Goal: Information Seeking & Learning: Learn about a topic

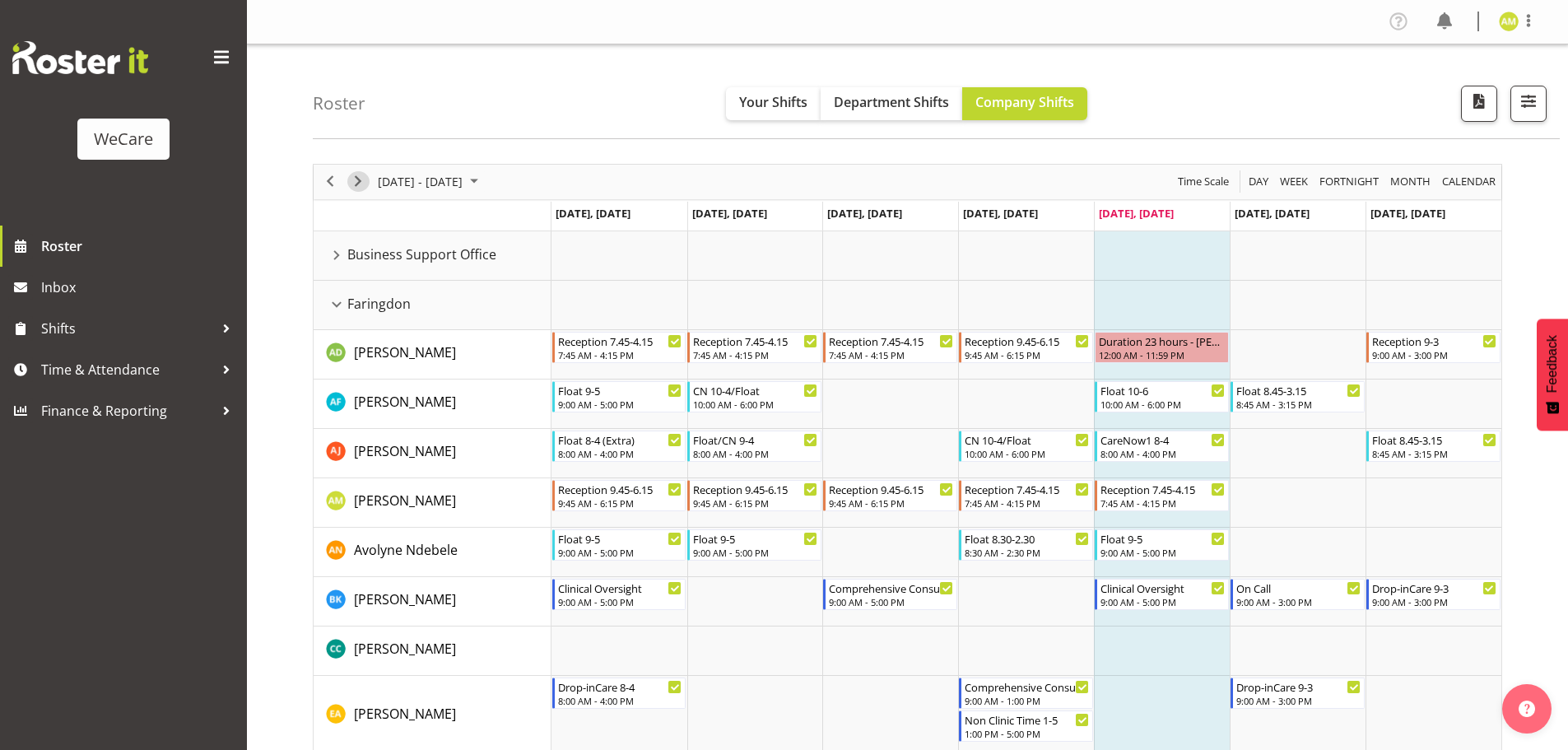
click at [365, 188] on span "Next" at bounding box center [358, 181] width 20 height 21
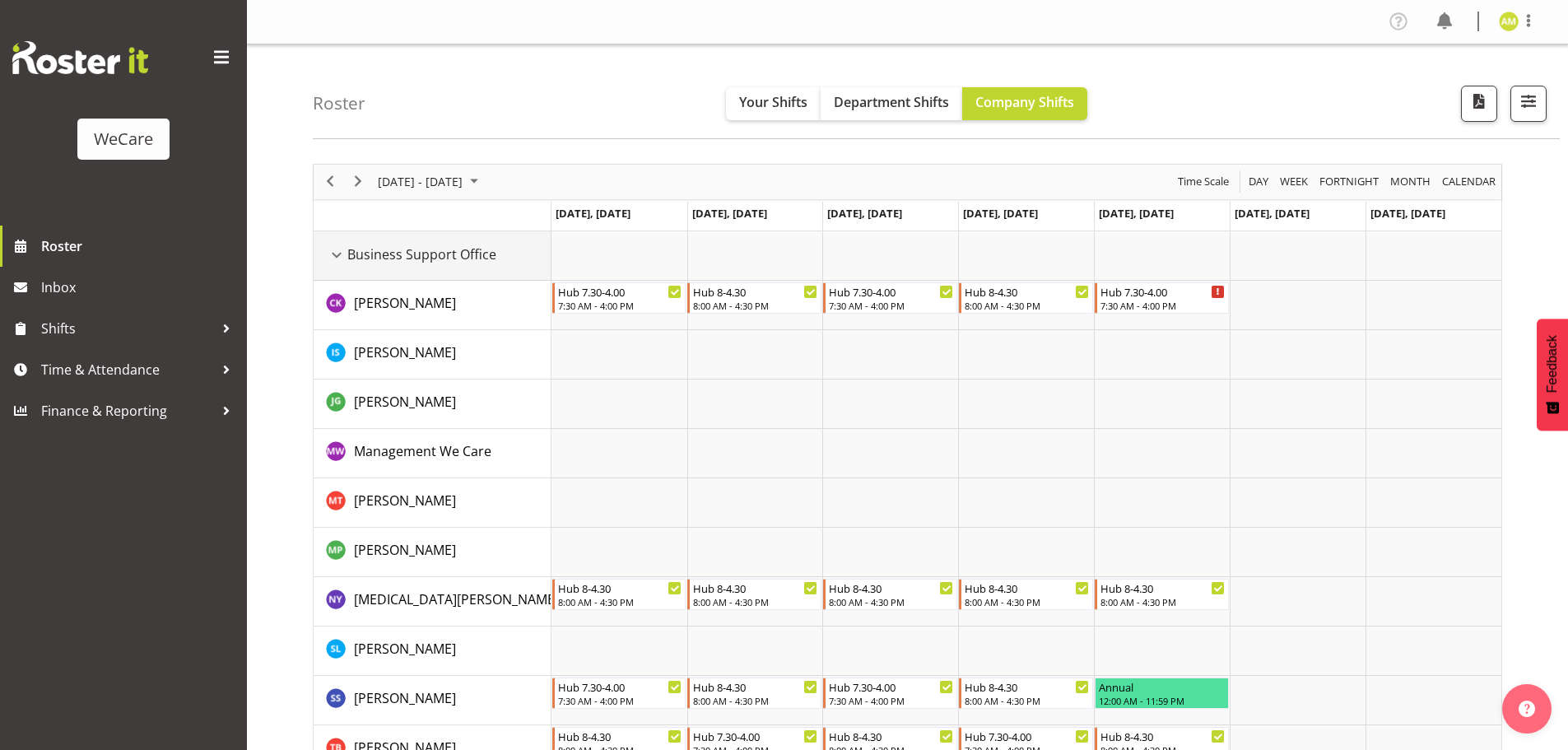
click at [333, 254] on div "Business Support Office resource" at bounding box center [337, 255] width 21 height 21
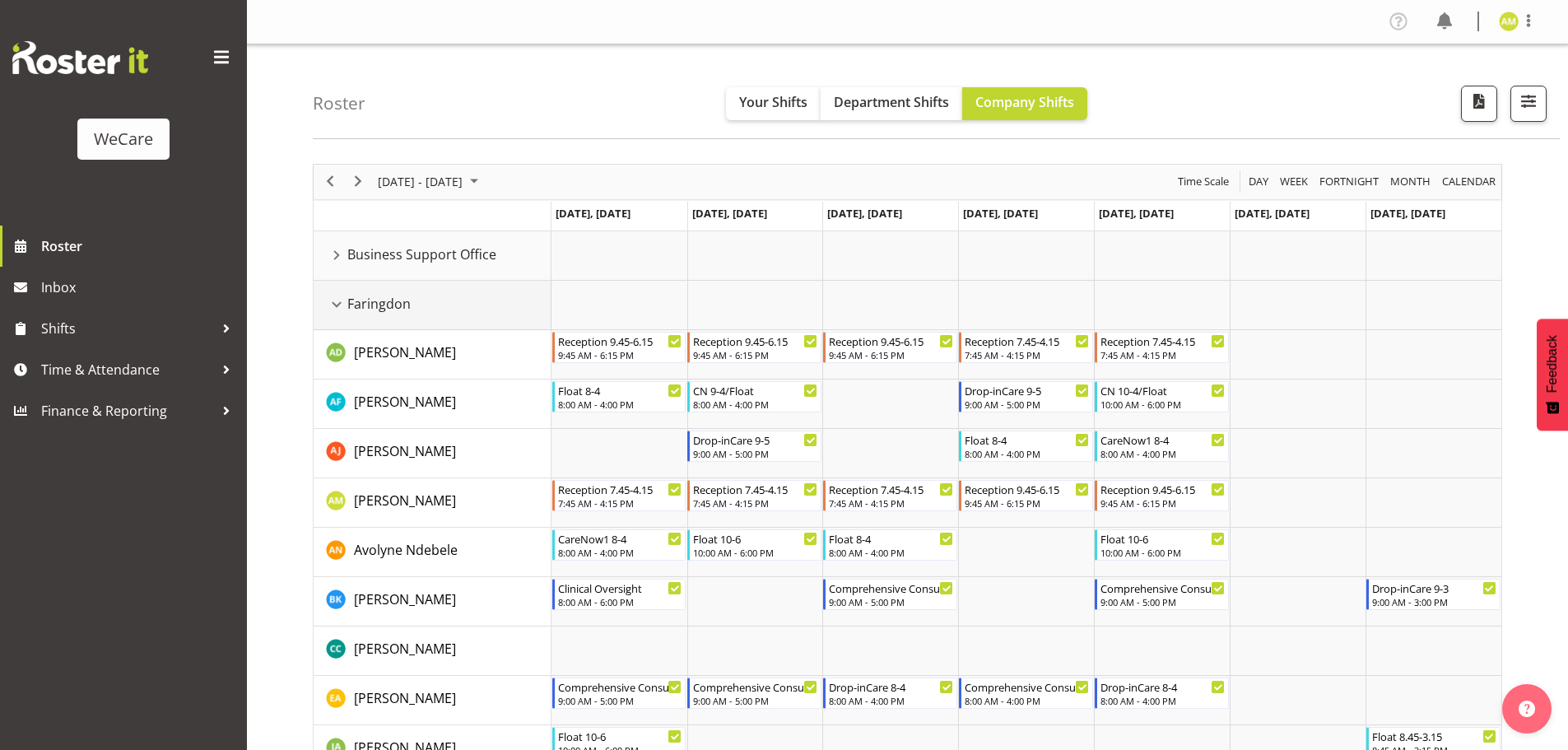
click at [339, 305] on div "Faringdon resource" at bounding box center [337, 305] width 21 height 21
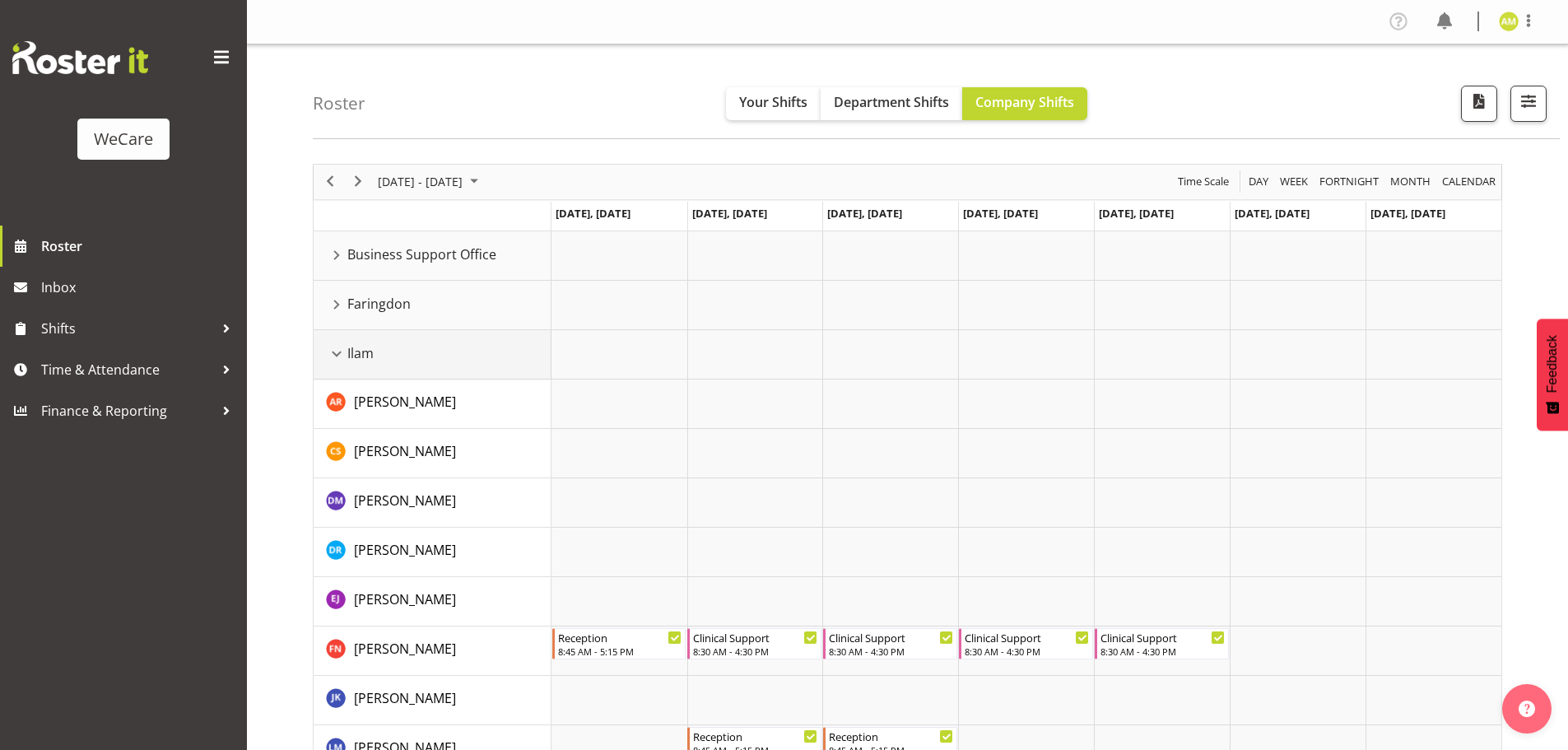
click at [342, 348] on div "Ilam resource" at bounding box center [337, 354] width 21 height 21
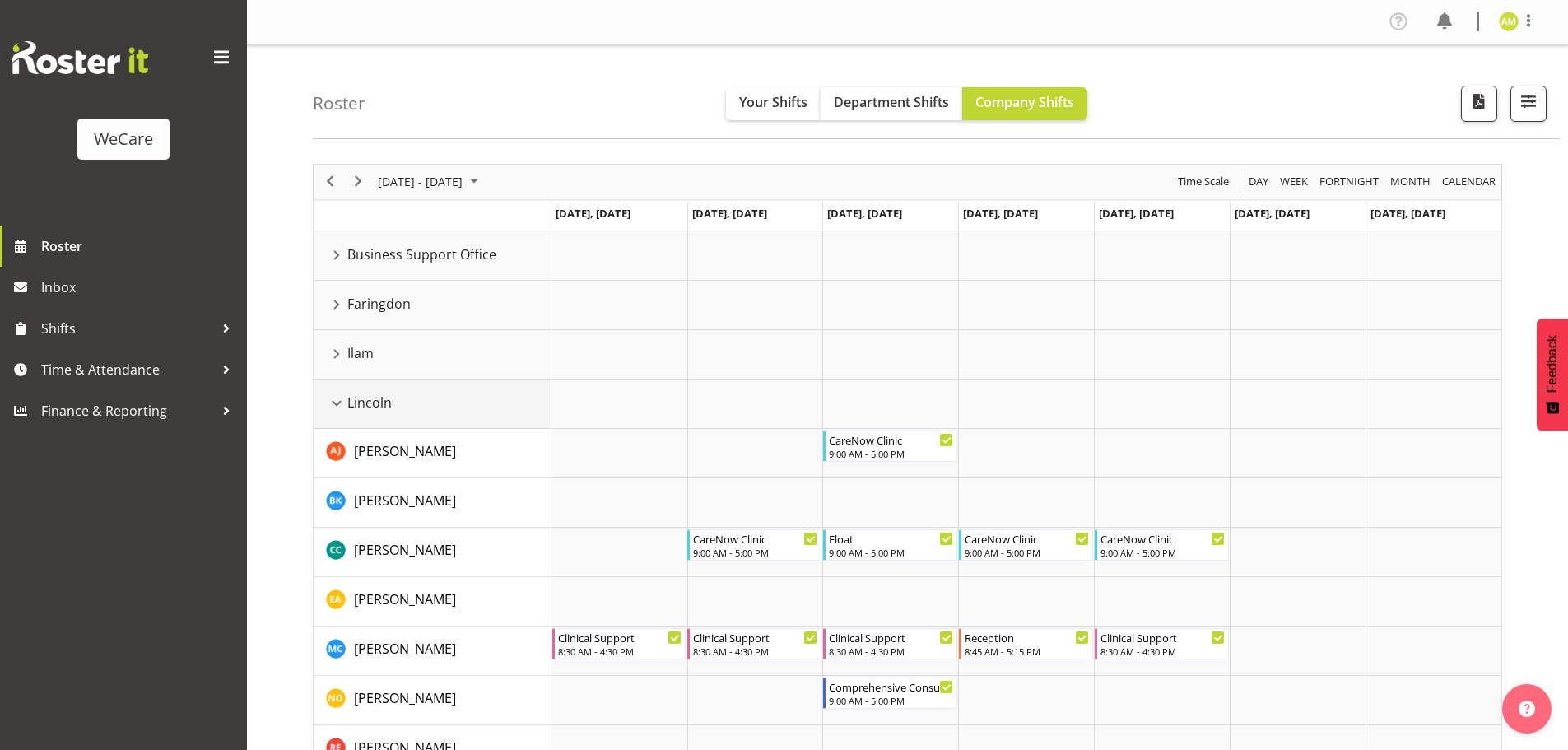
click at [337, 407] on div "Lincoln resource" at bounding box center [337, 403] width 21 height 21
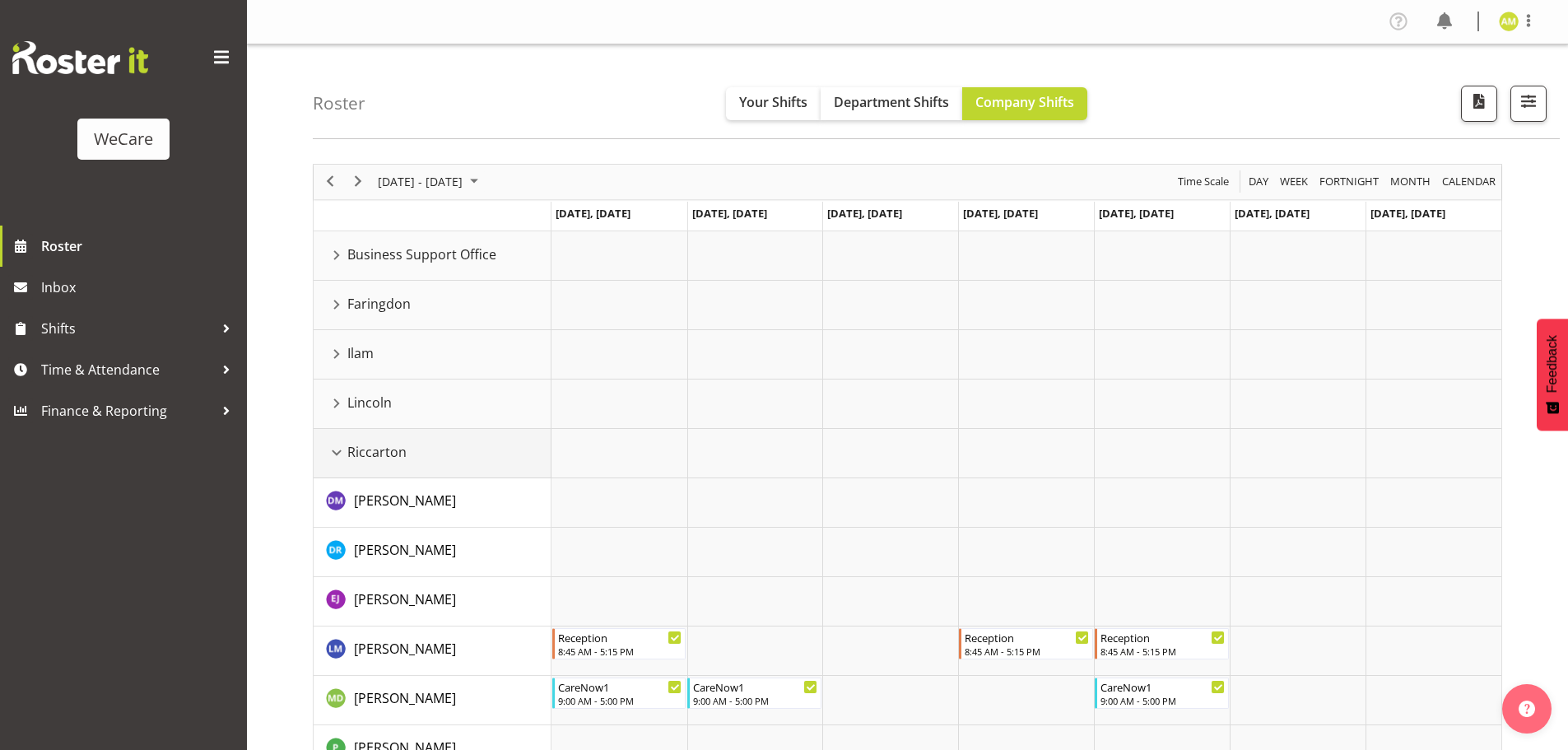
click at [331, 460] on div "Riccarton resource" at bounding box center [337, 453] width 21 height 21
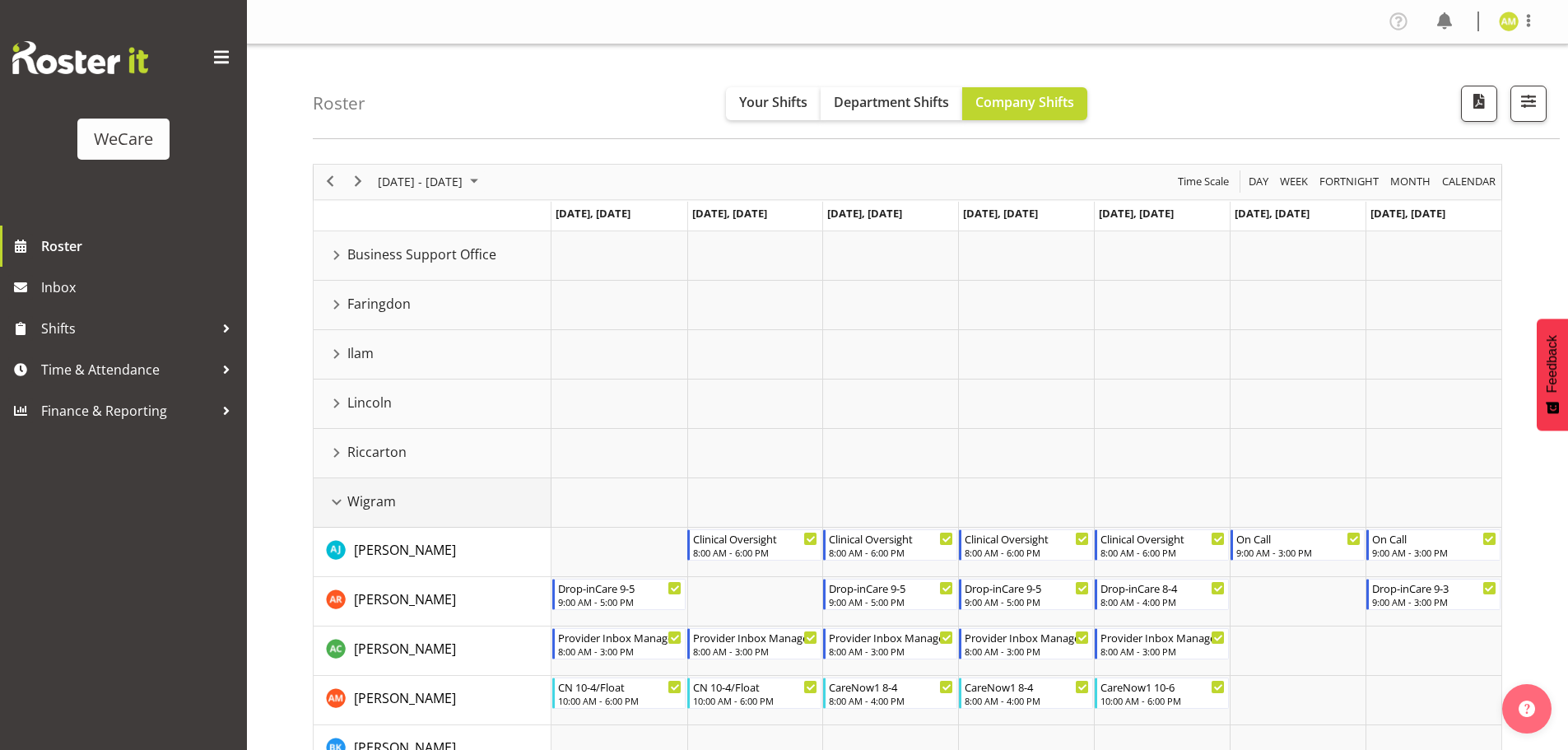
click at [335, 496] on div "Wigram resource" at bounding box center [337, 502] width 21 height 21
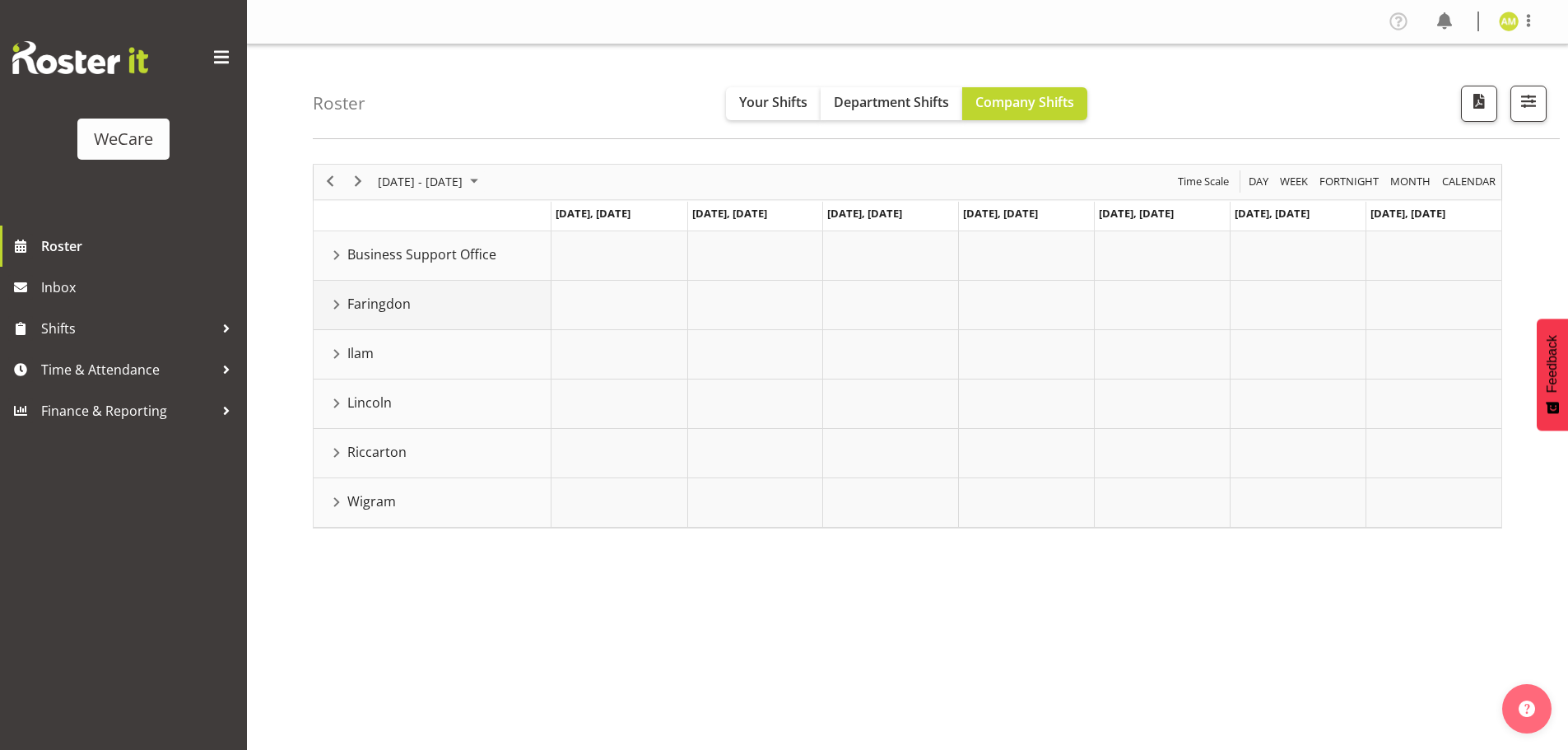
click at [336, 305] on div "Faringdon resource" at bounding box center [337, 305] width 21 height 21
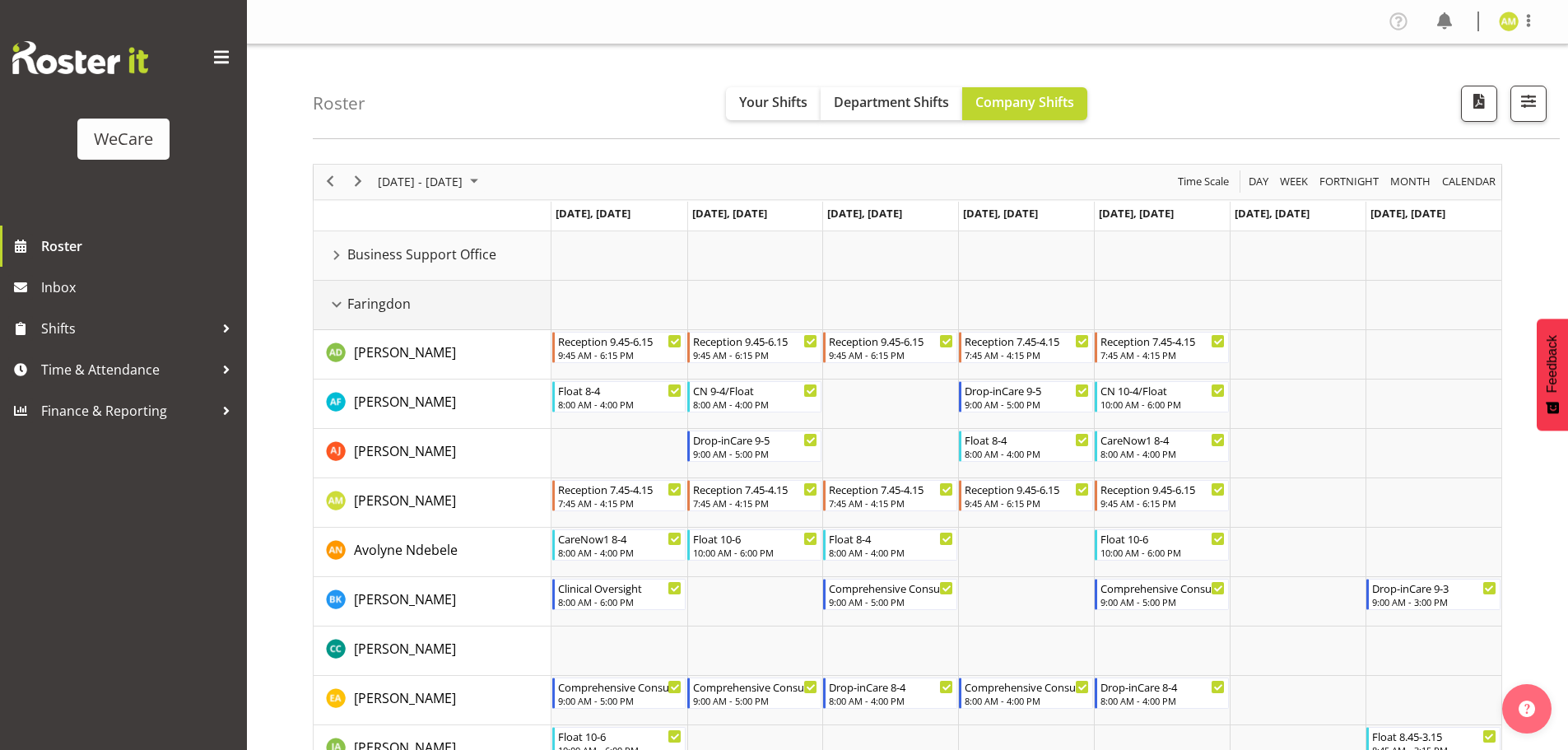
click at [331, 303] on div "Faringdon resource" at bounding box center [337, 305] width 21 height 21
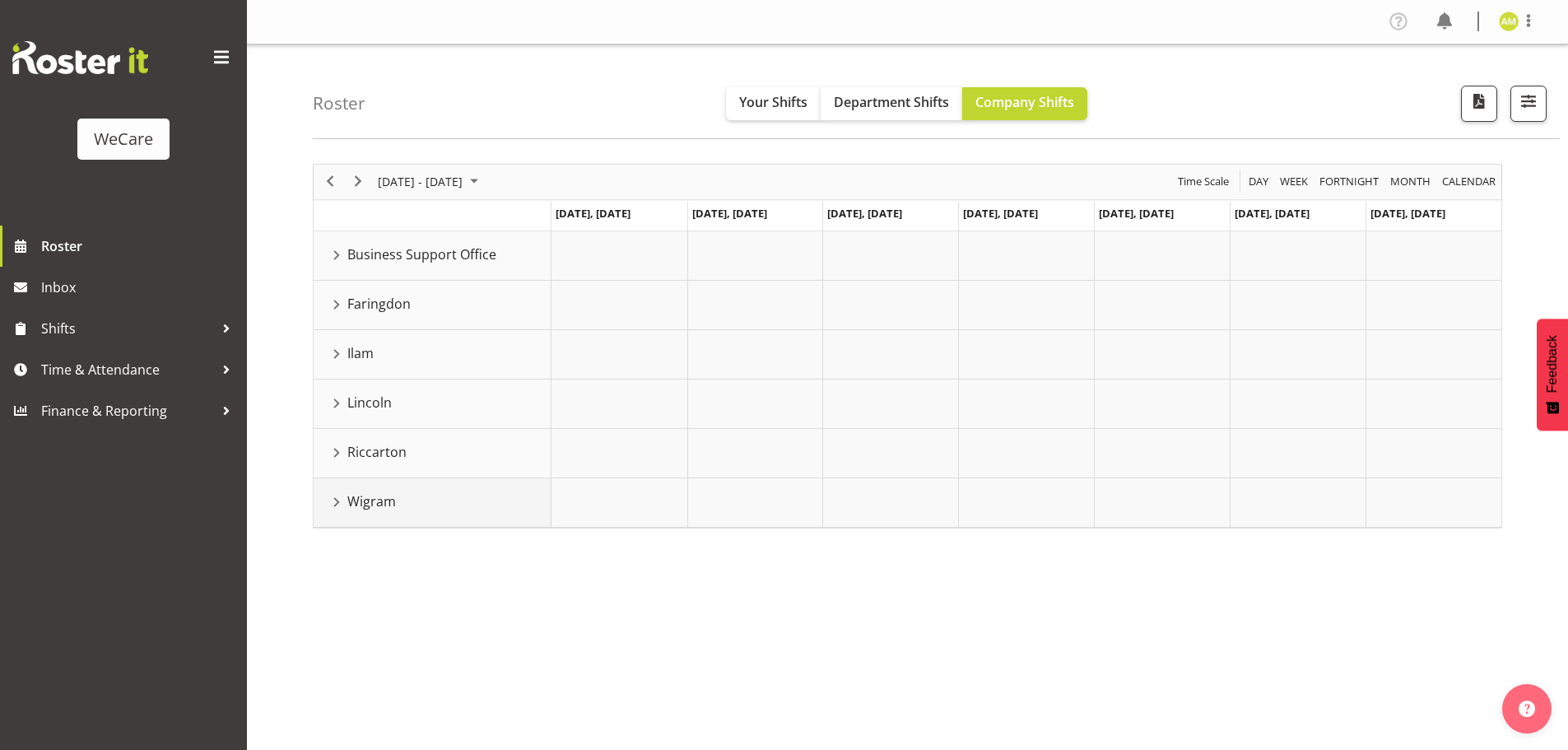
click at [334, 509] on div "Wigram resource" at bounding box center [337, 502] width 21 height 21
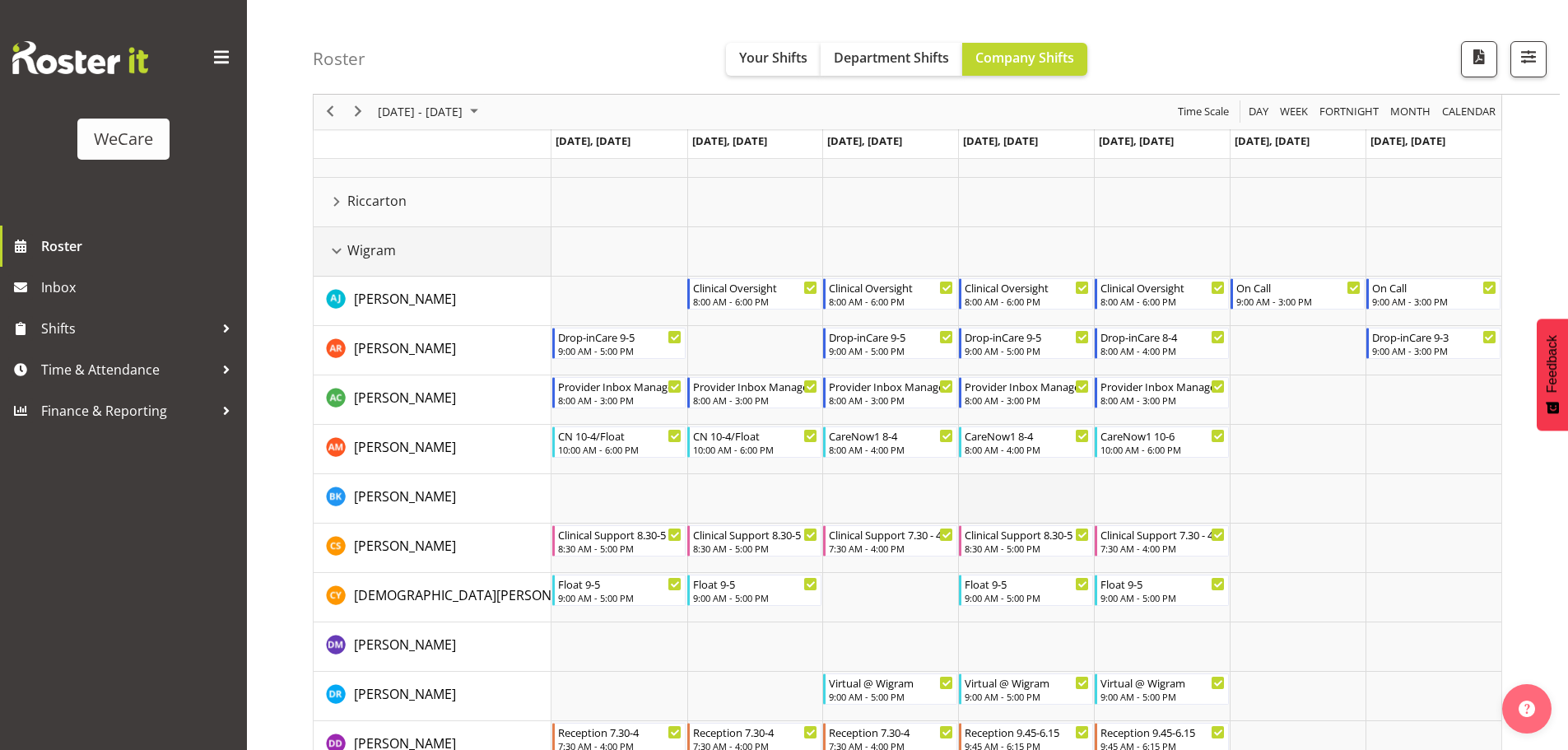
scroll to position [329, 0]
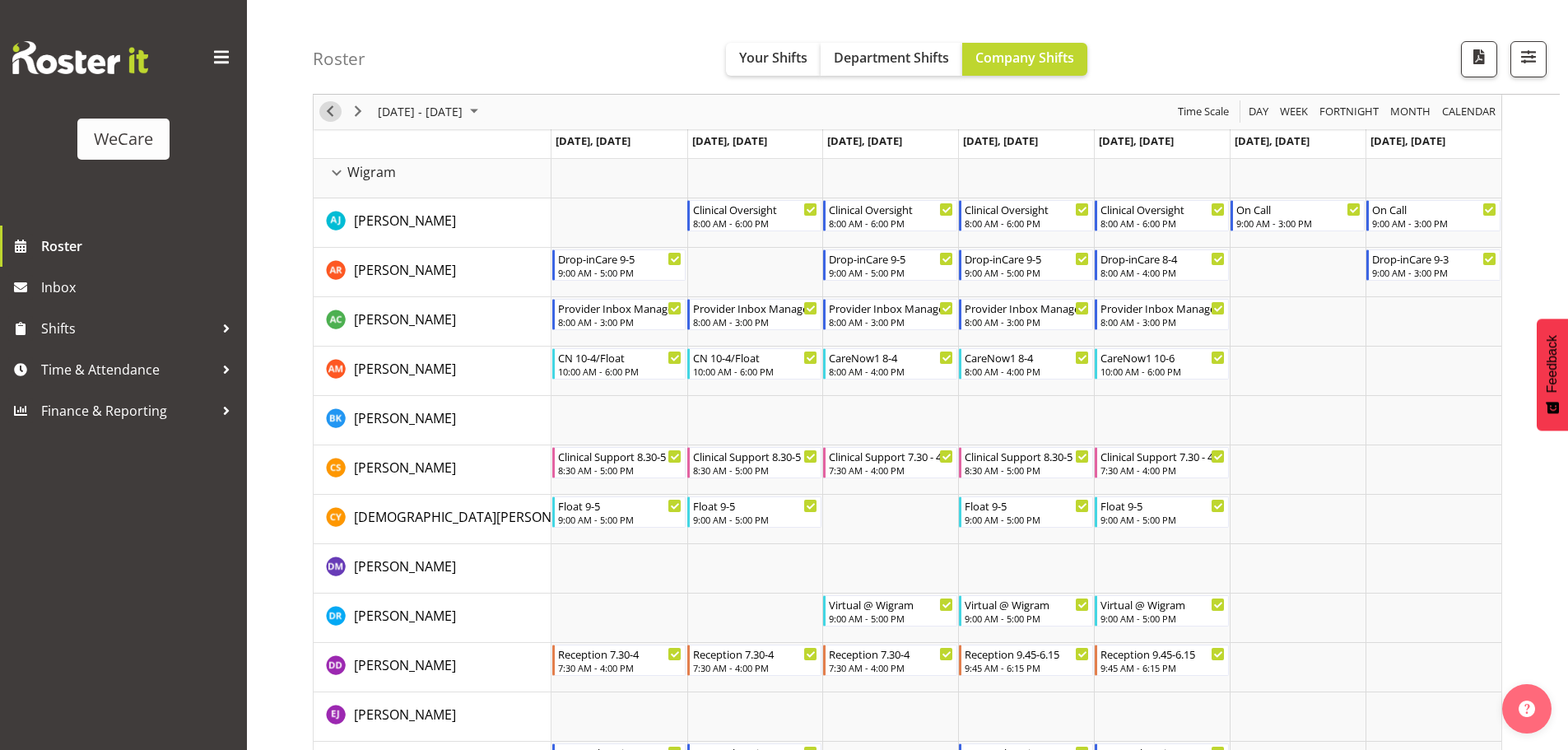
click at [326, 116] on span "Previous" at bounding box center [330, 112] width 20 height 21
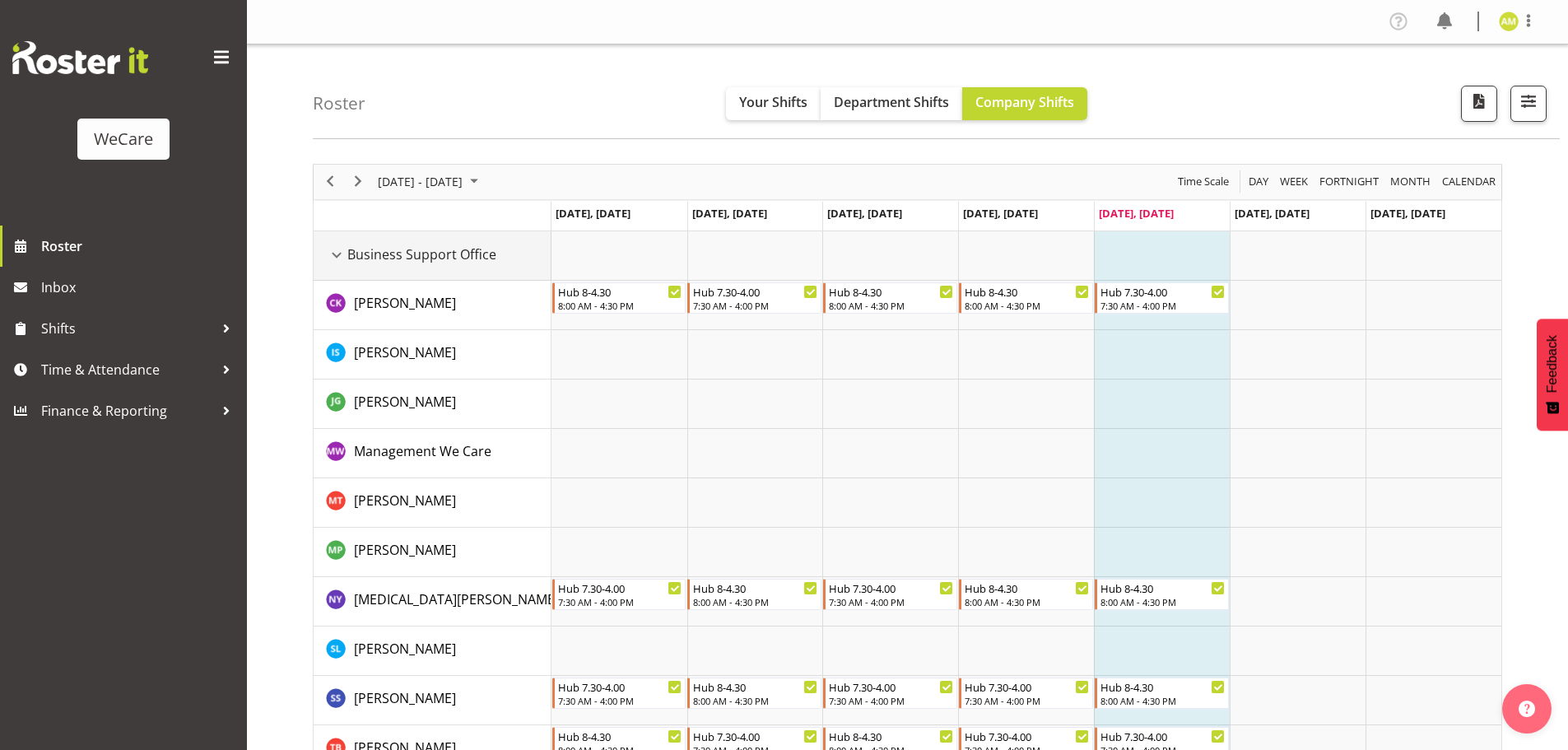
click at [341, 248] on div "Business Support Office resource" at bounding box center [337, 255] width 21 height 21
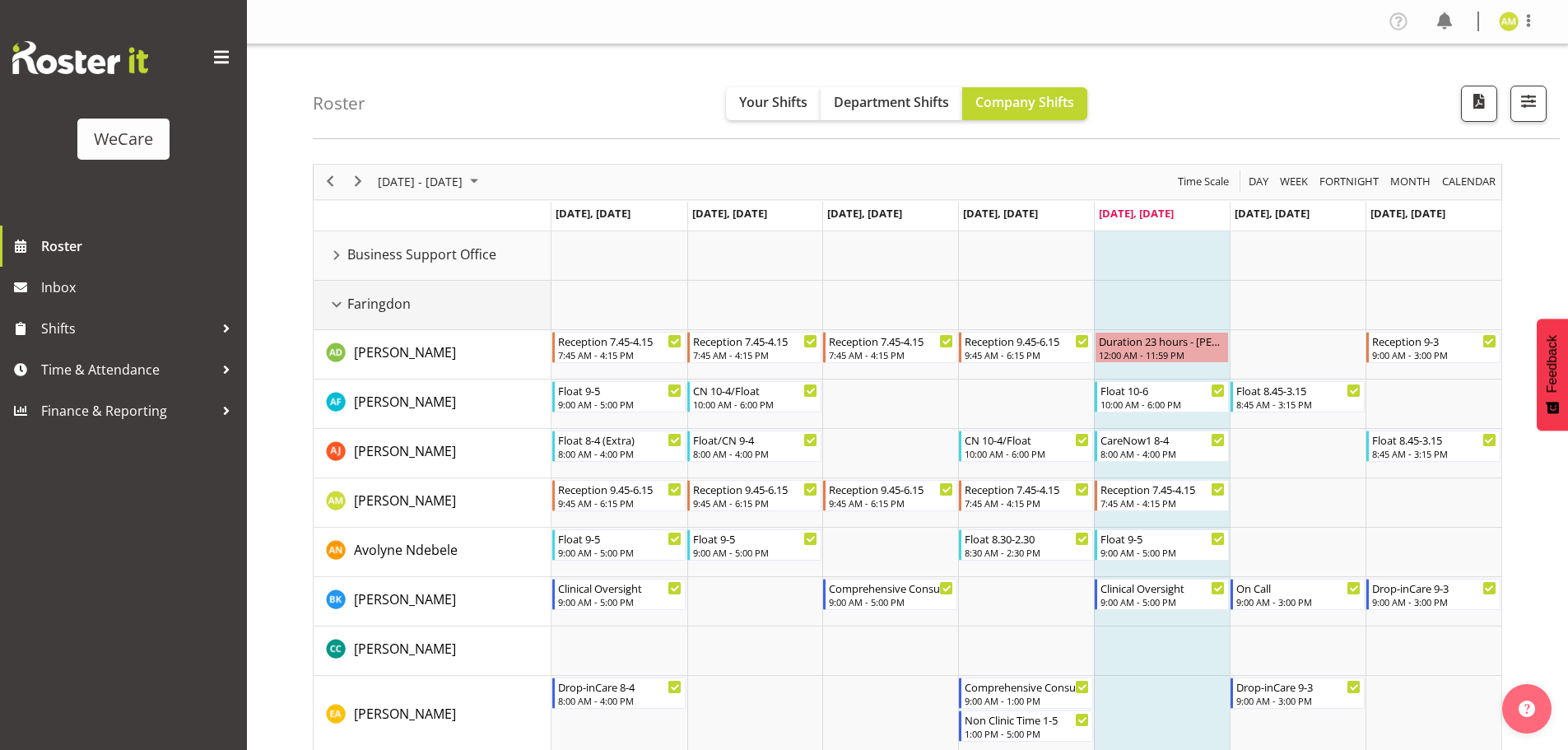
click at [331, 306] on div "Faringdon resource" at bounding box center [337, 305] width 21 height 21
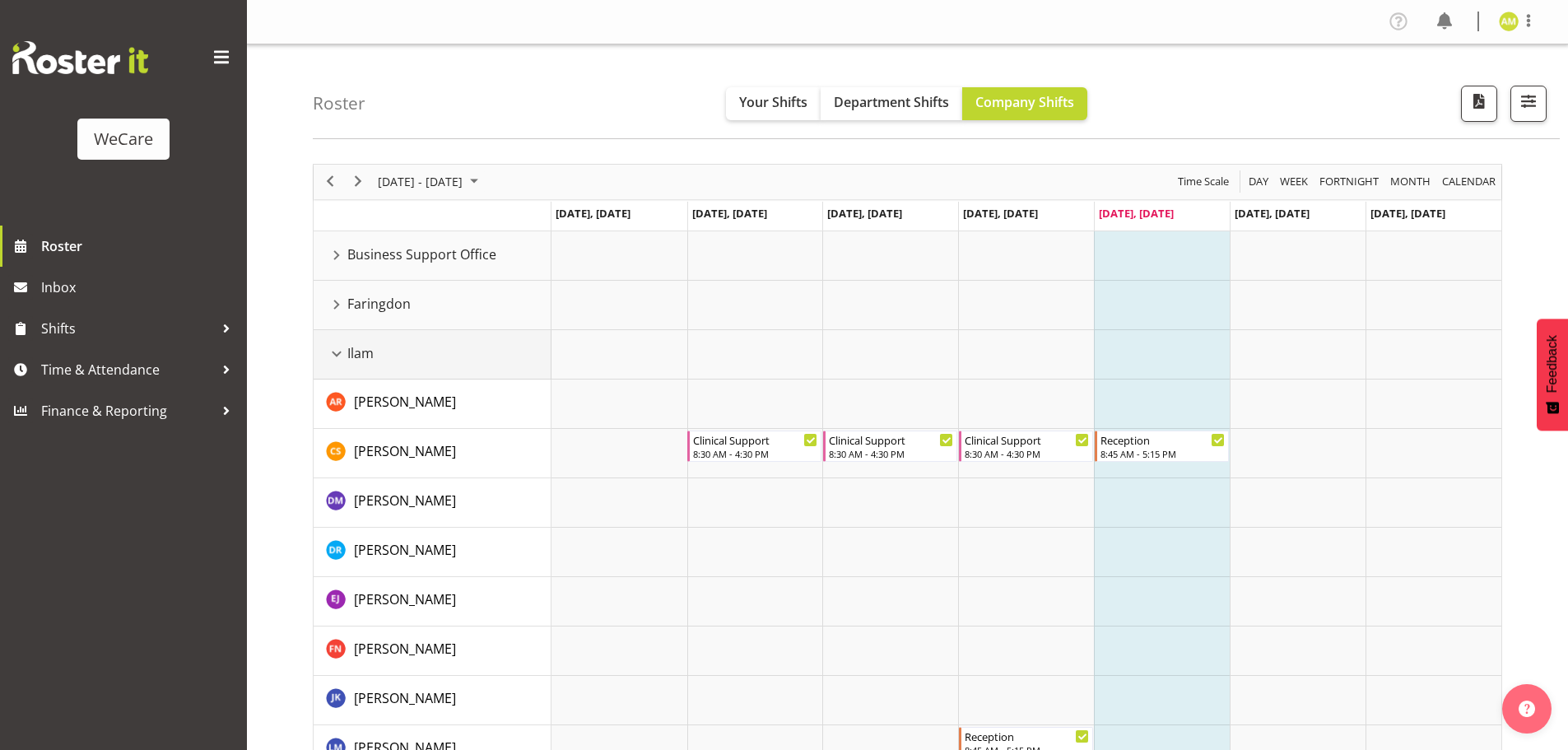
click at [339, 356] on div "Ilam resource" at bounding box center [337, 354] width 21 height 21
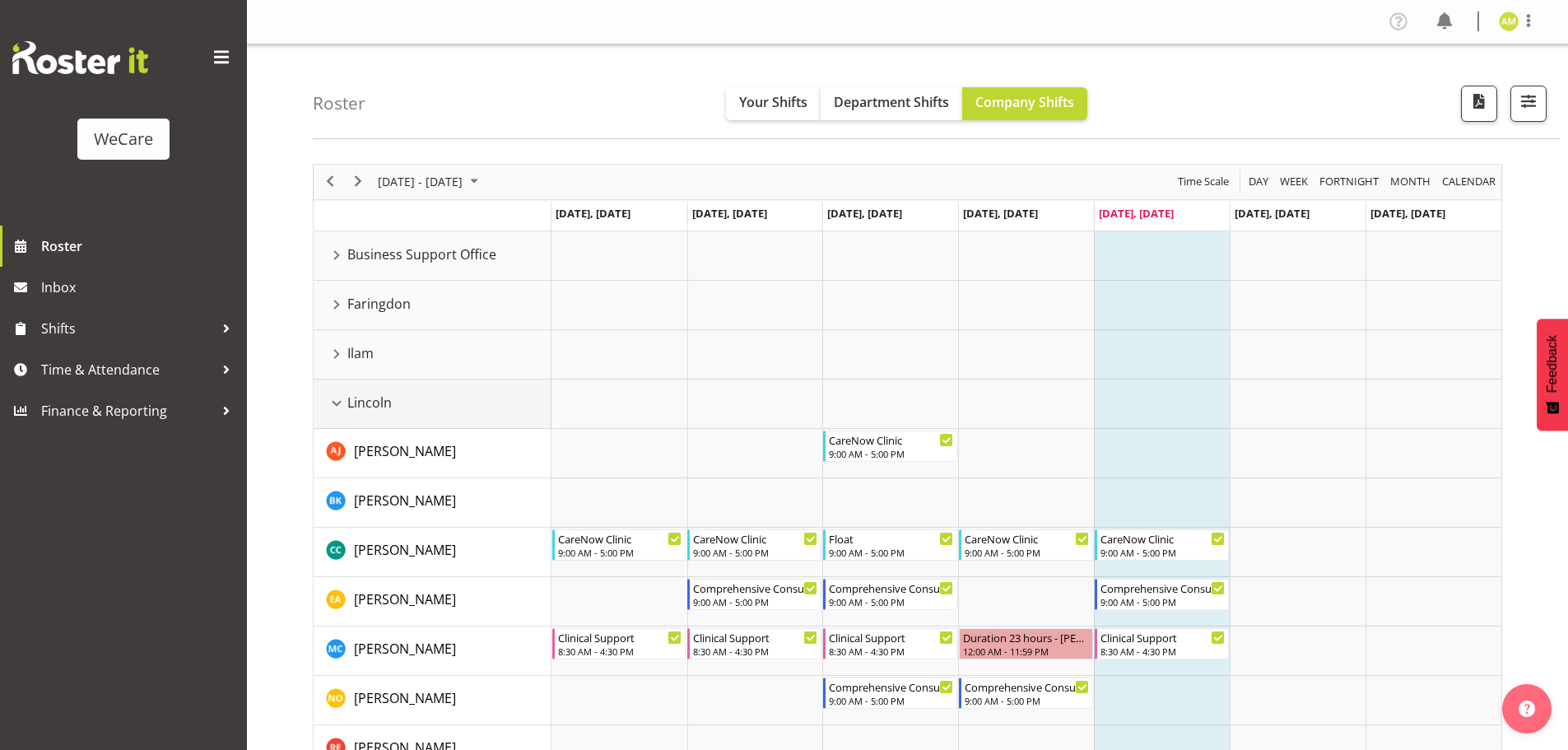
click at [333, 404] on div "Lincoln resource" at bounding box center [337, 403] width 21 height 21
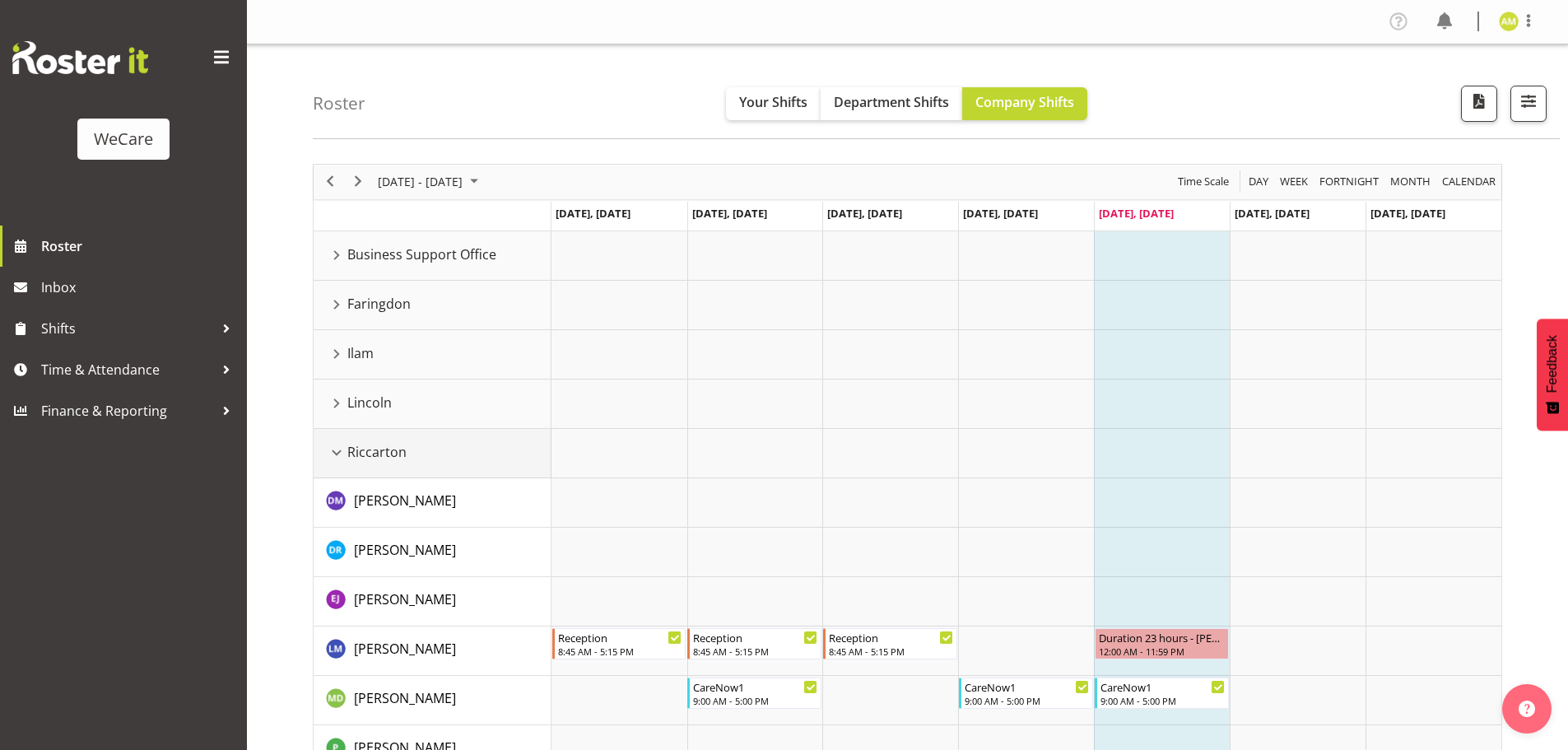
click at [332, 449] on div "Riccarton resource" at bounding box center [337, 453] width 21 height 21
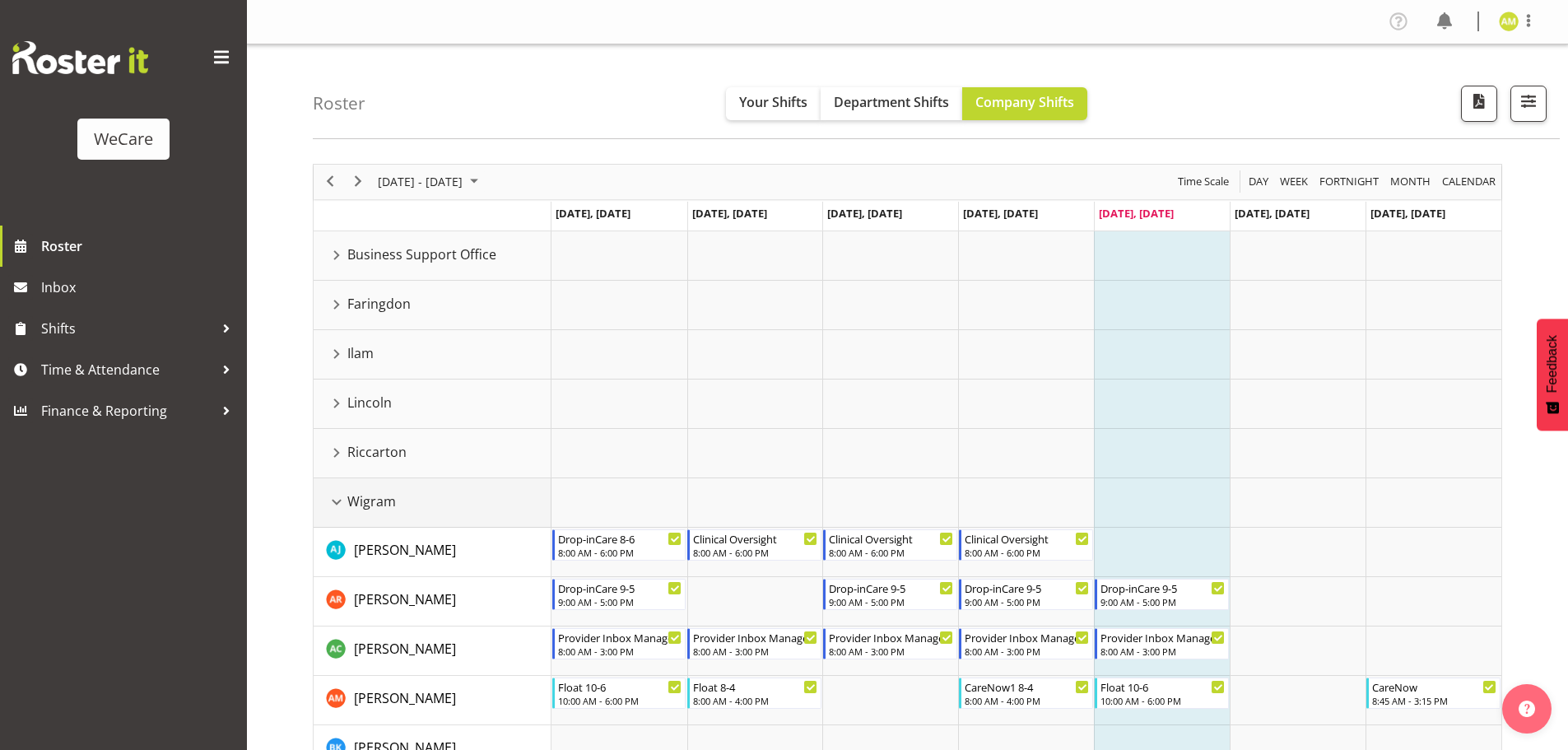
click at [335, 502] on div "Wigram resource" at bounding box center [337, 502] width 21 height 21
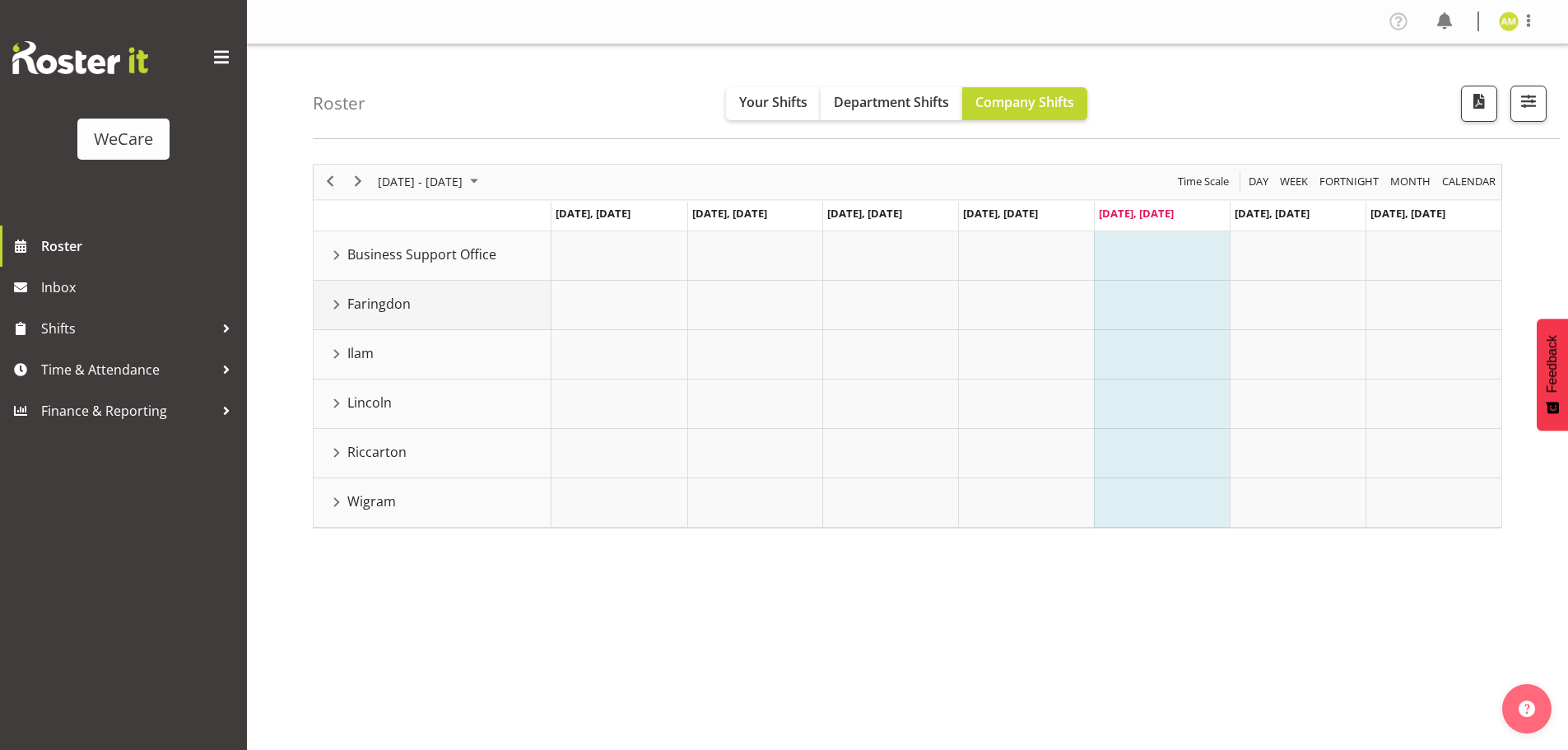
click at [339, 312] on div "Faringdon resource" at bounding box center [337, 305] width 21 height 21
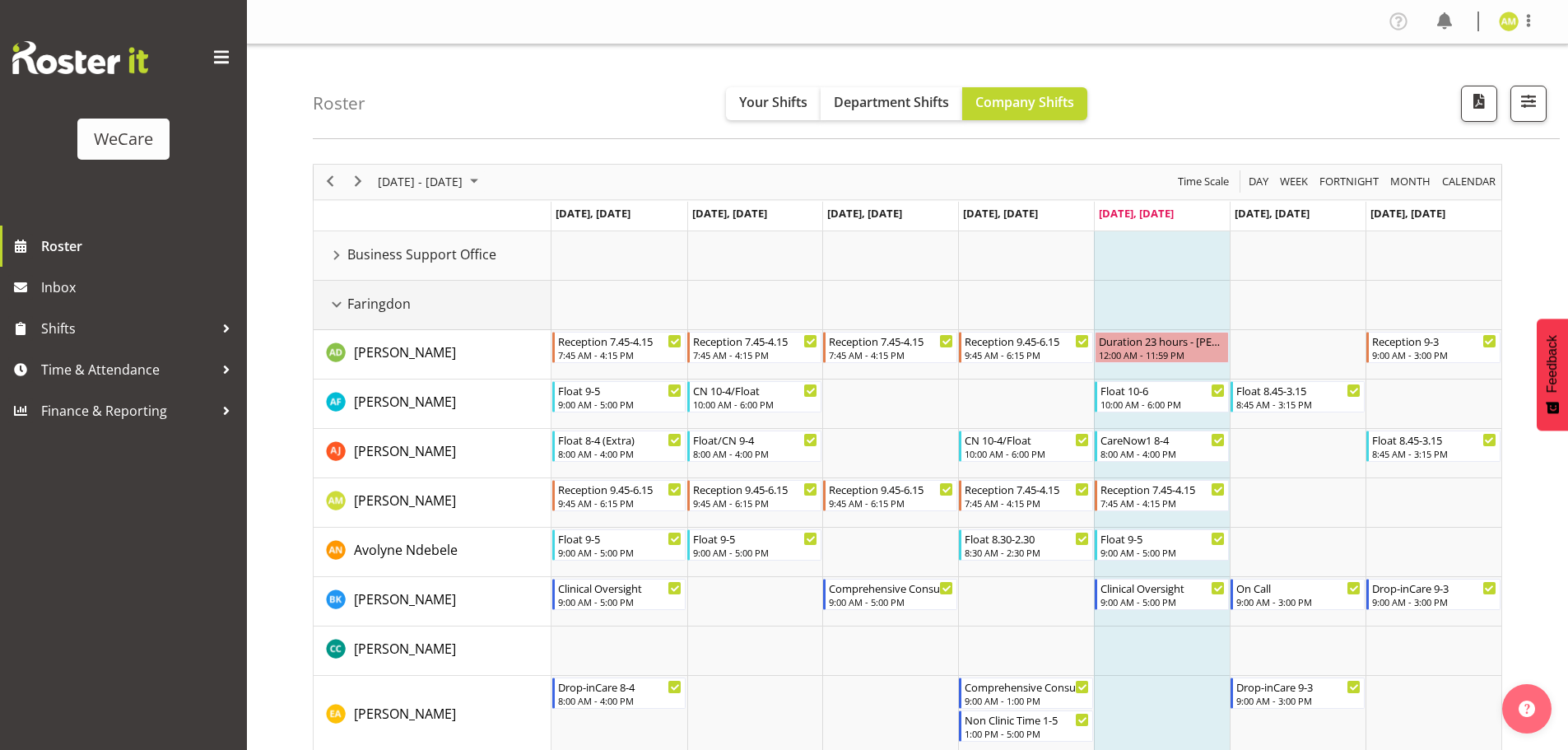
click at [339, 302] on div "Faringdon resource" at bounding box center [337, 305] width 21 height 21
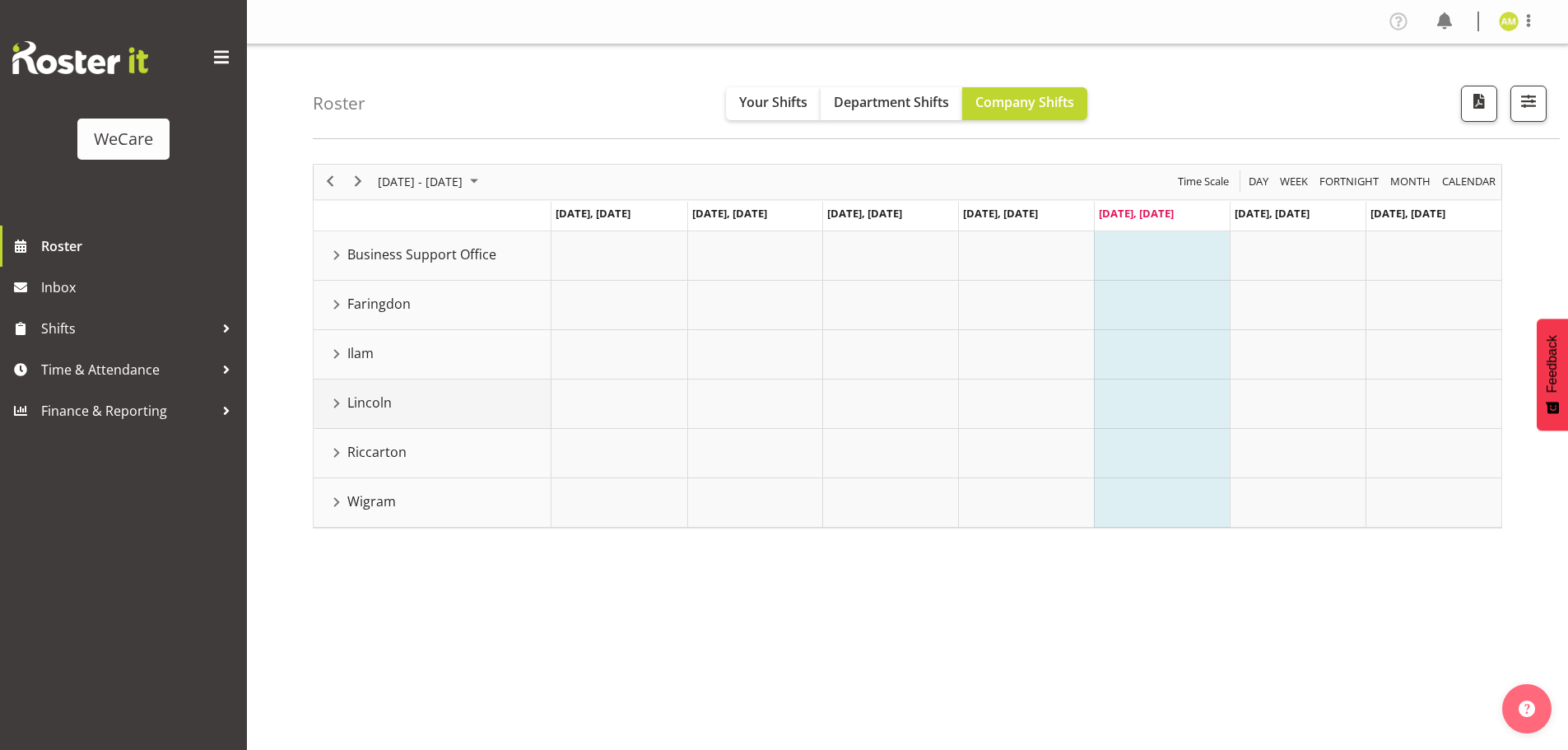
click at [335, 407] on div "Lincoln resource" at bounding box center [337, 403] width 21 height 21
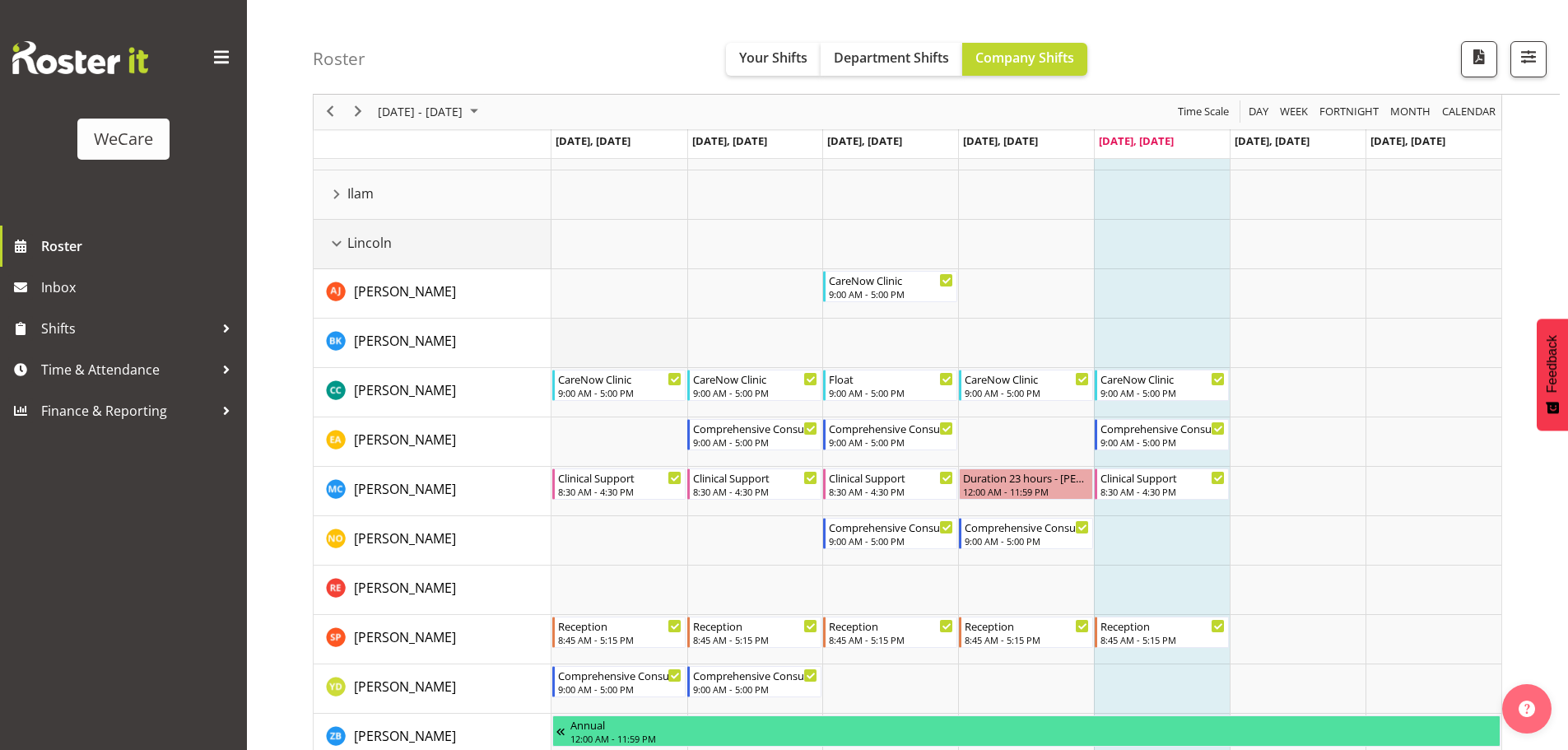
scroll to position [165, 0]
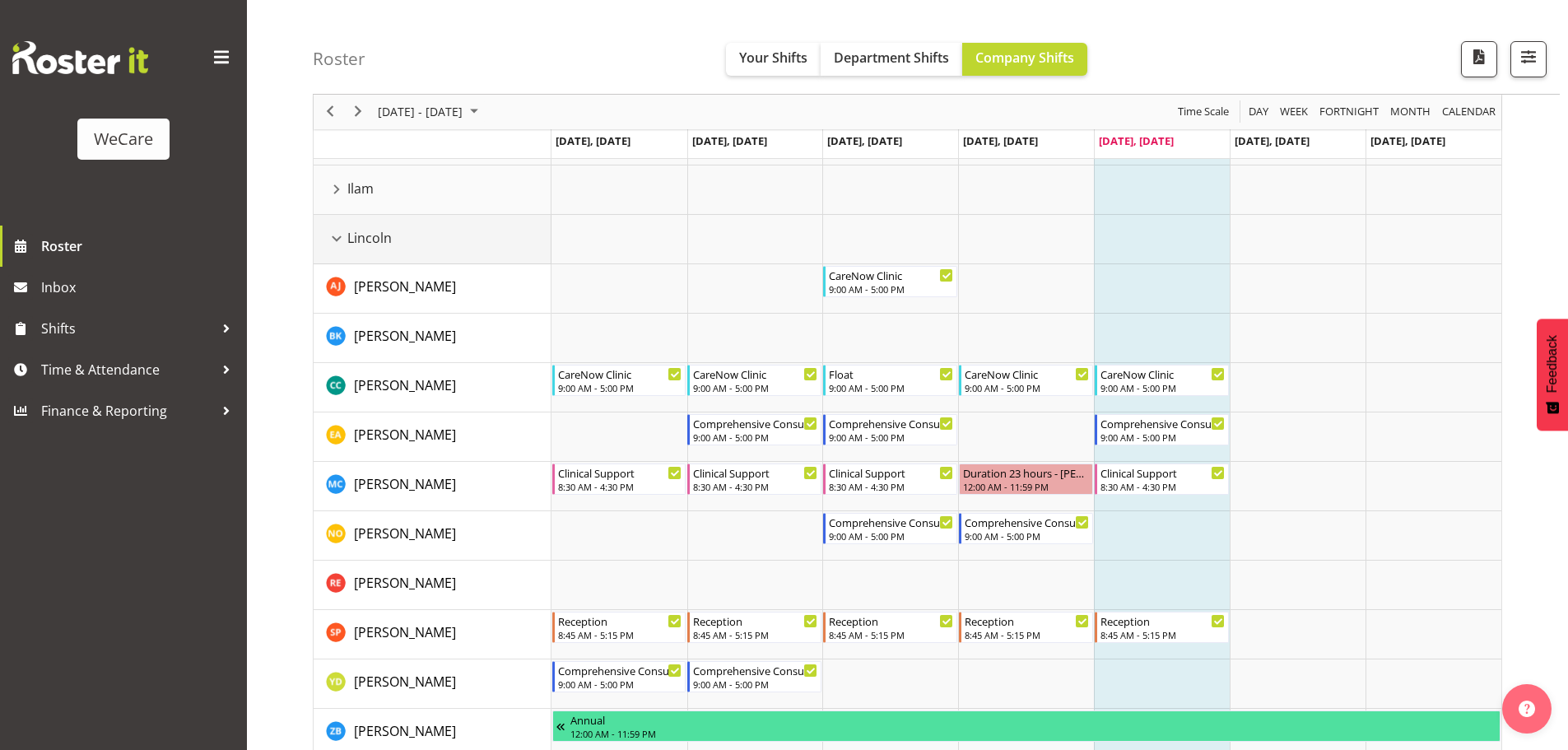
click at [337, 242] on div "Lincoln resource" at bounding box center [337, 239] width 21 height 21
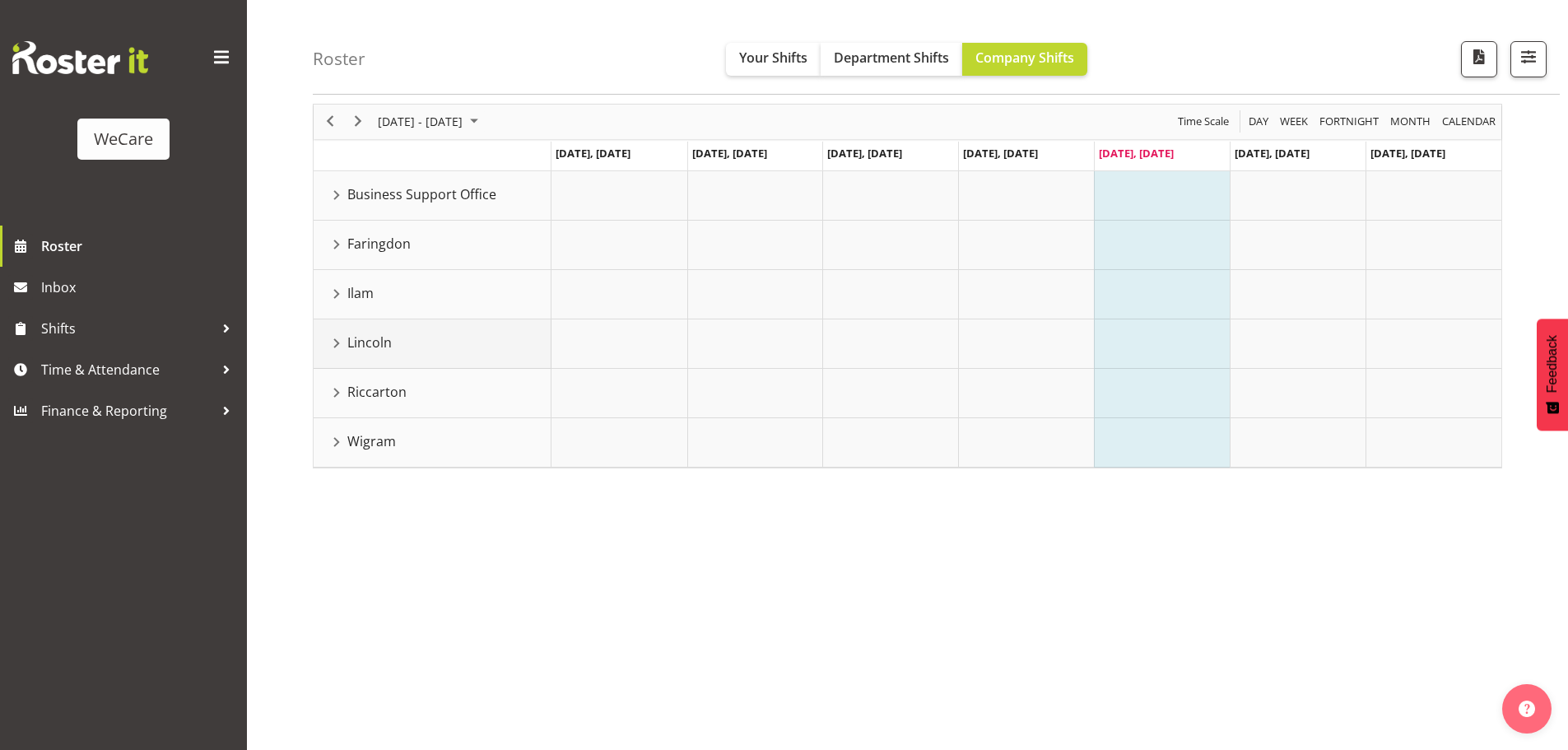
scroll to position [61, 0]
click at [333, 242] on div "Faringdon resource" at bounding box center [337, 244] width 21 height 21
